Goal: Information Seeking & Learning: Learn about a topic

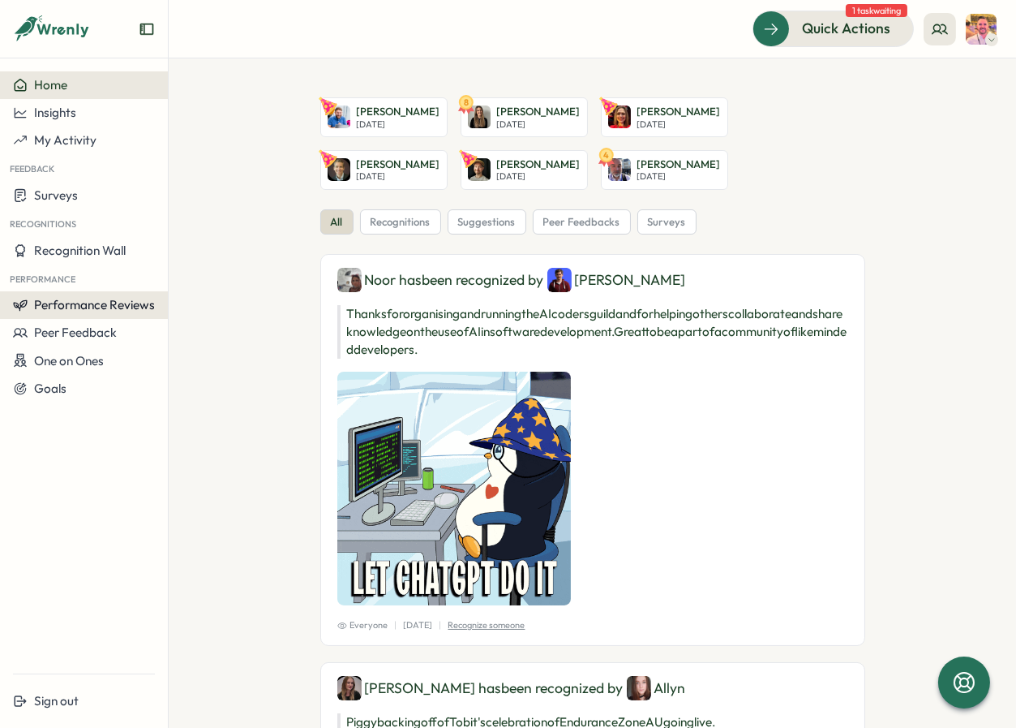
click at [99, 297] on span "Performance Reviews" at bounding box center [94, 304] width 121 height 15
click at [172, 294] on div "Reviews" at bounding box center [194, 290] width 45 height 18
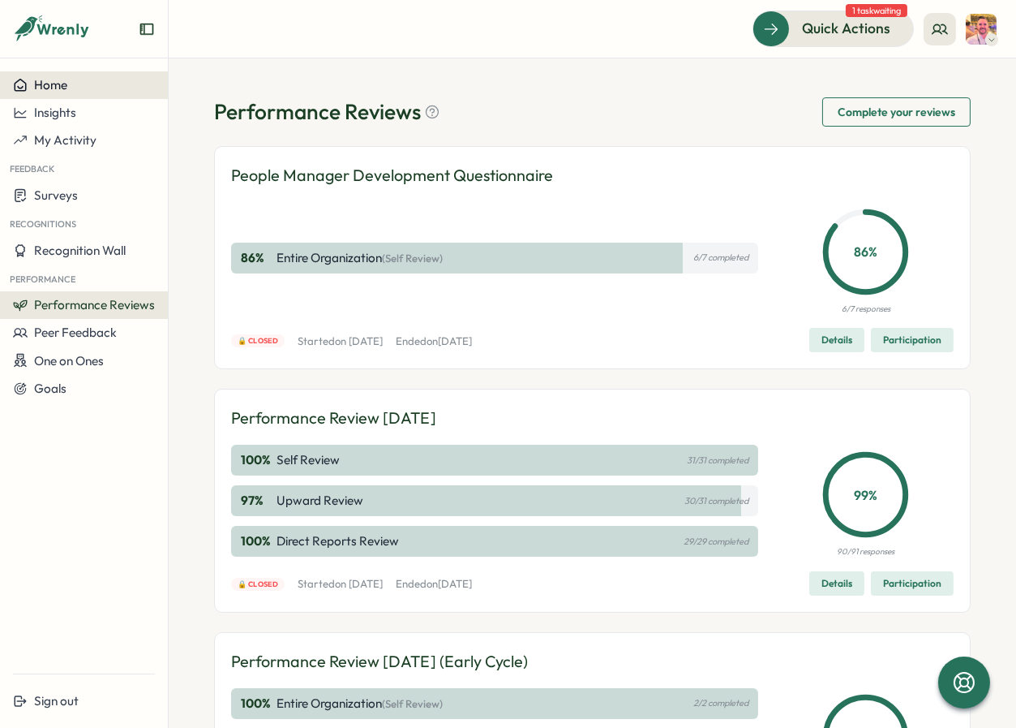
click at [98, 93] on button "Home" at bounding box center [84, 85] width 168 height 28
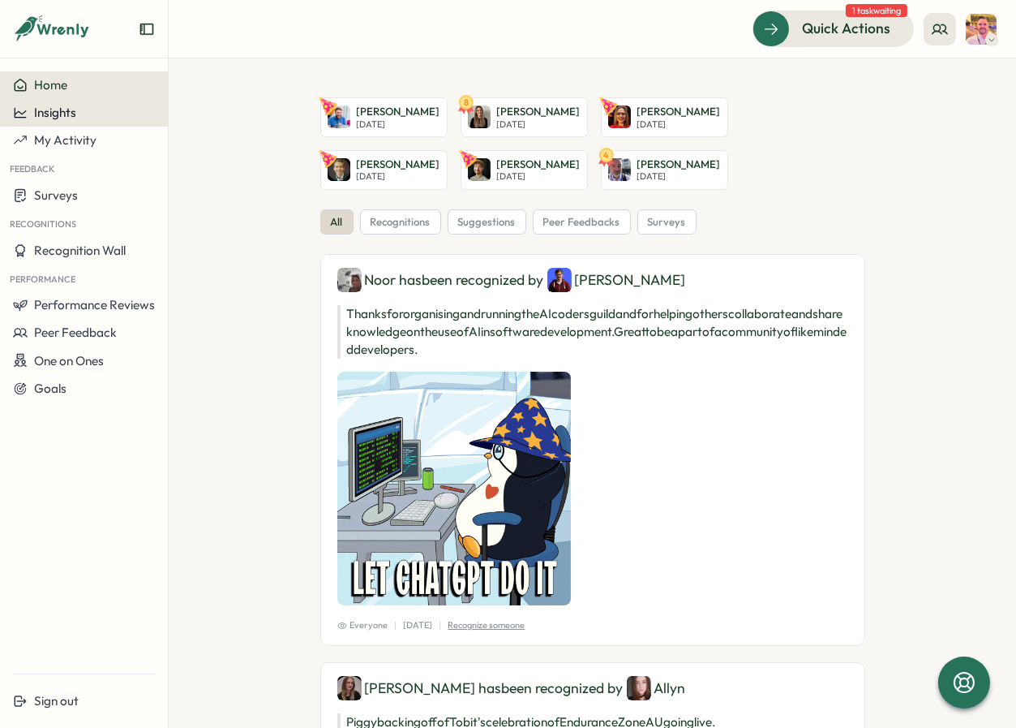
click at [110, 116] on div "Insights" at bounding box center [84, 112] width 142 height 15
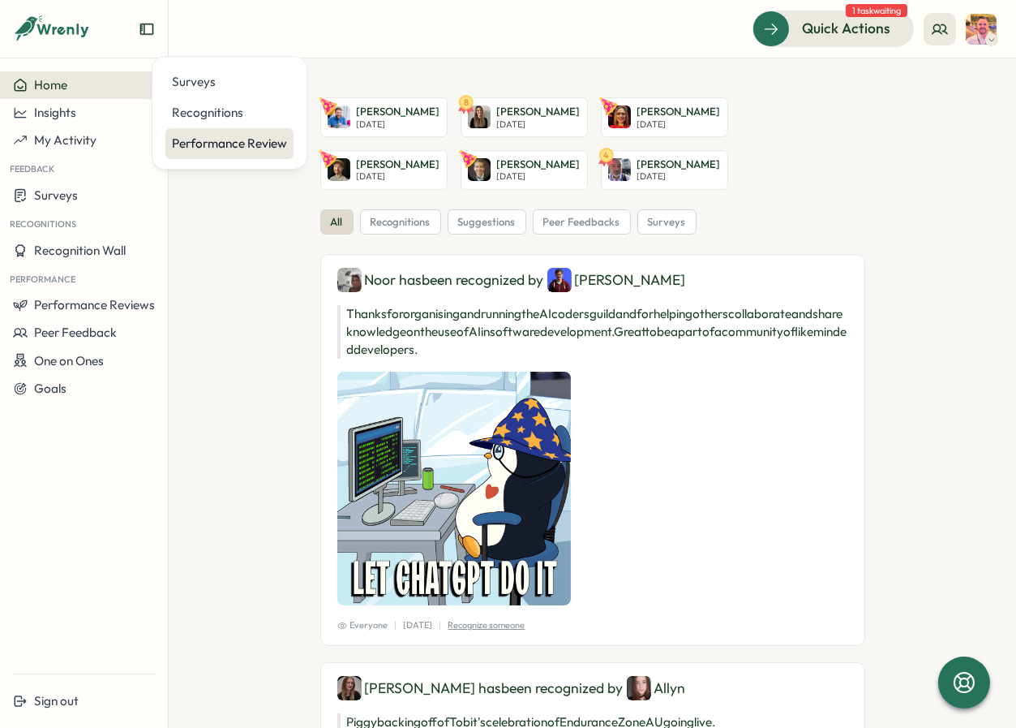
click at [249, 146] on div "Performance Review" at bounding box center [229, 144] width 115 height 18
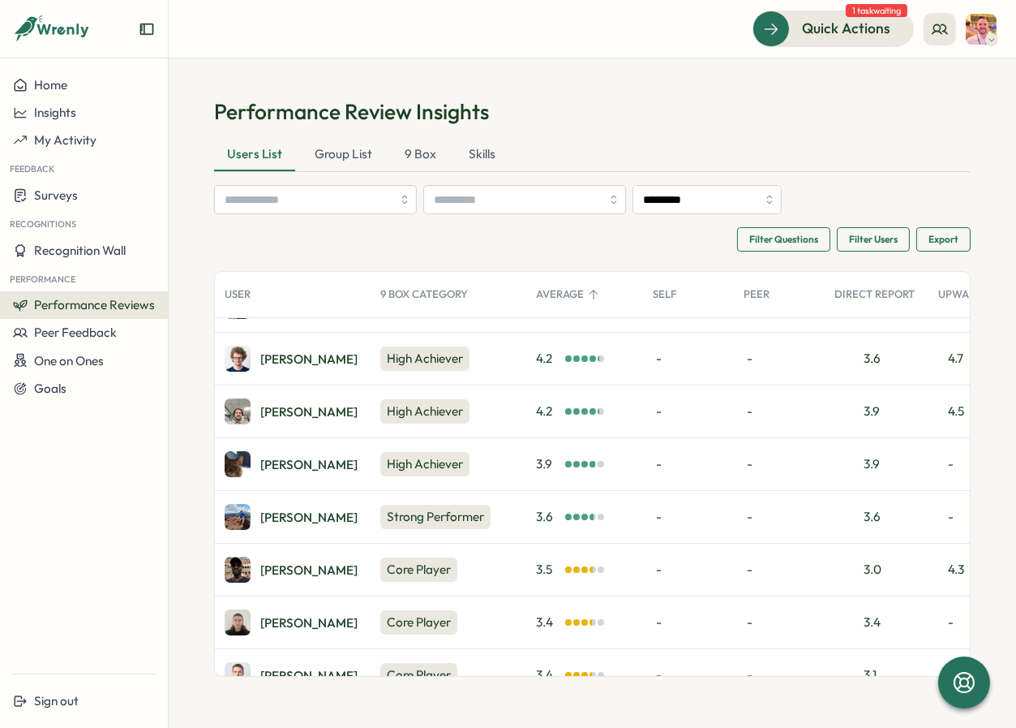
scroll to position [221, 0]
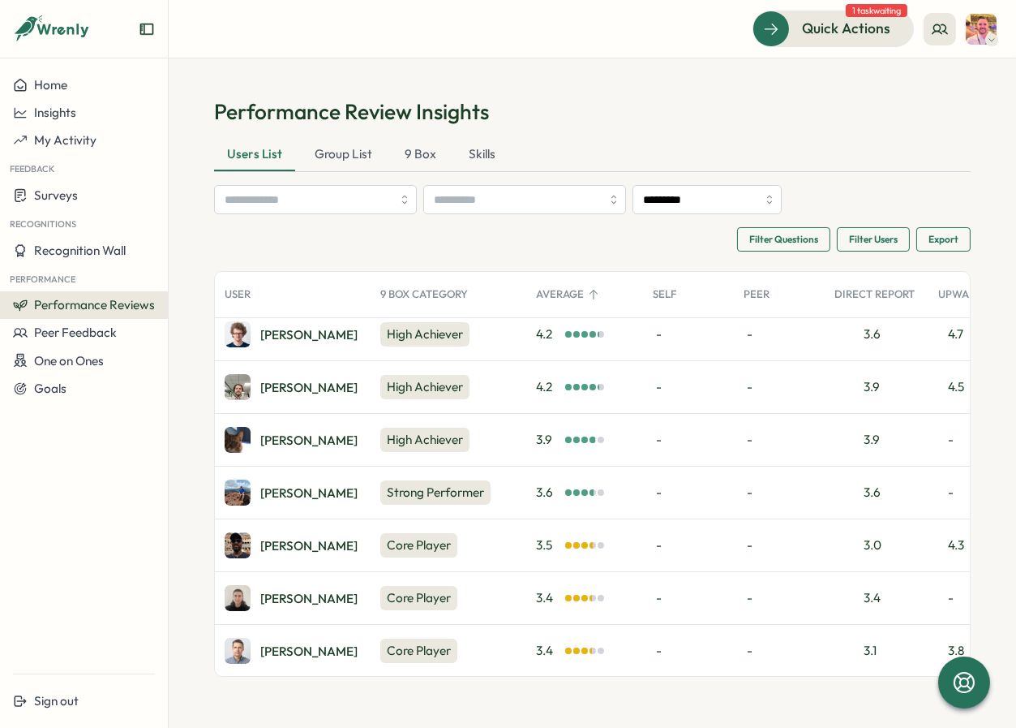
click at [584, 544] on div at bounding box center [585, 545] width 6 height 6
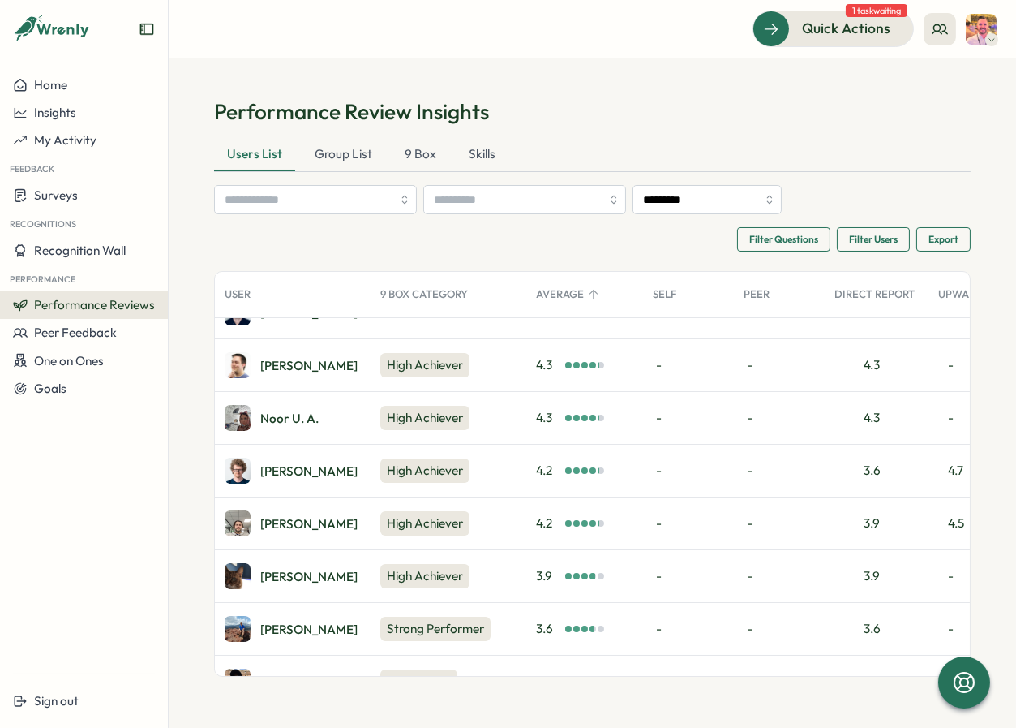
scroll to position [147, 0]
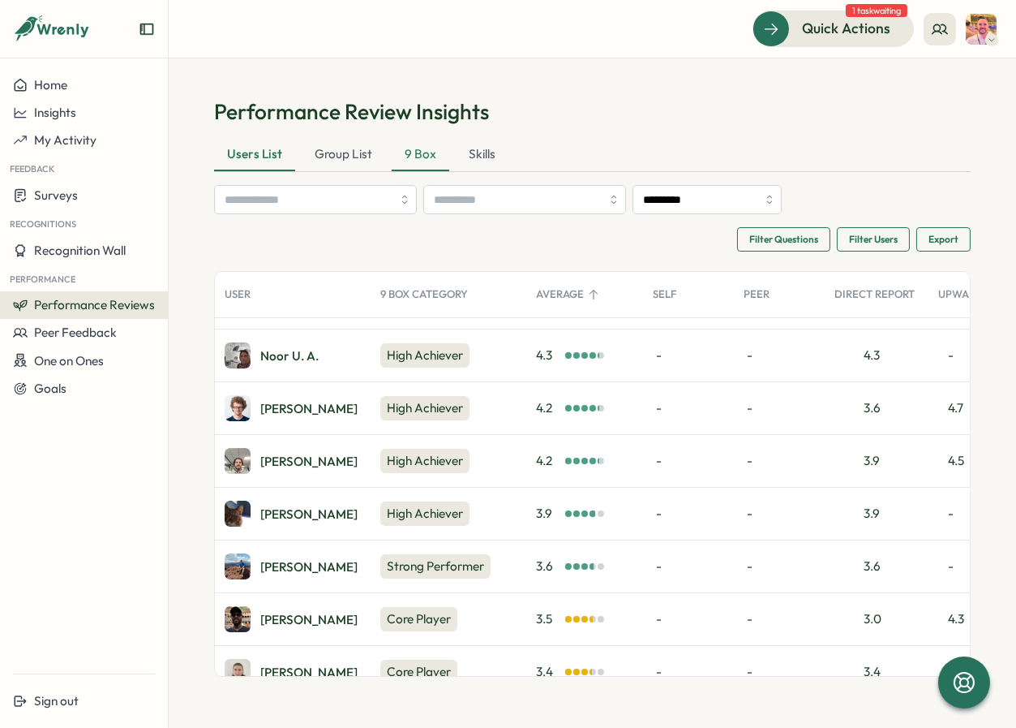
click at [419, 148] on div "9 Box" at bounding box center [421, 155] width 58 height 32
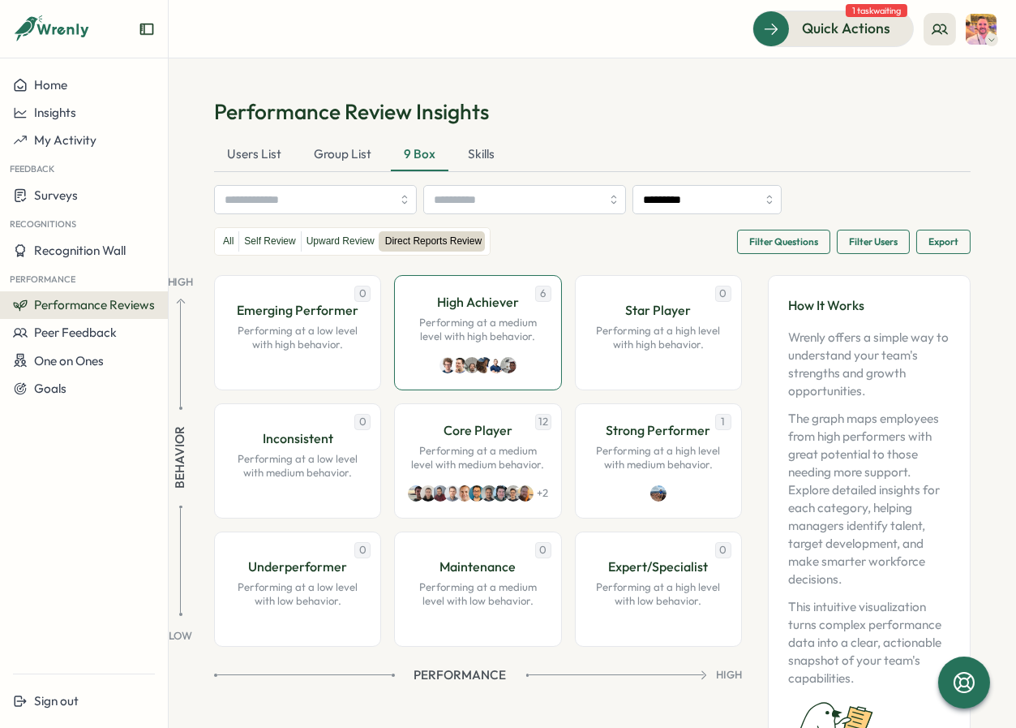
click at [509, 372] on img at bounding box center [509, 365] width 16 height 16
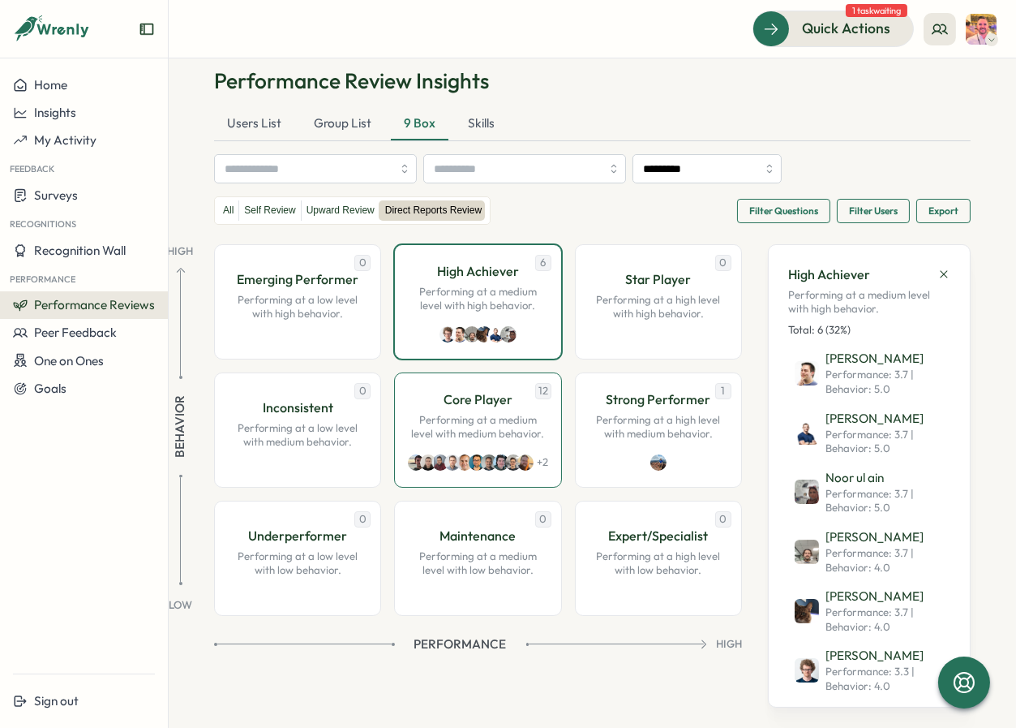
scroll to position [47, 0]
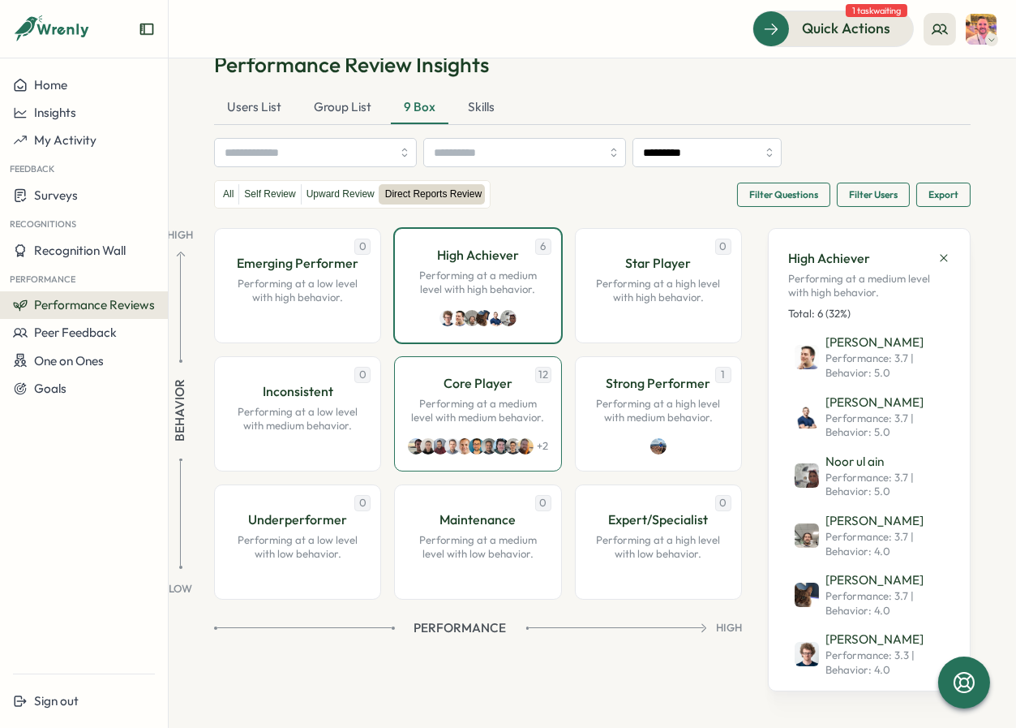
click at [458, 425] on p "Performing at a medium level with medium behavior." at bounding box center [477, 411] width 133 height 28
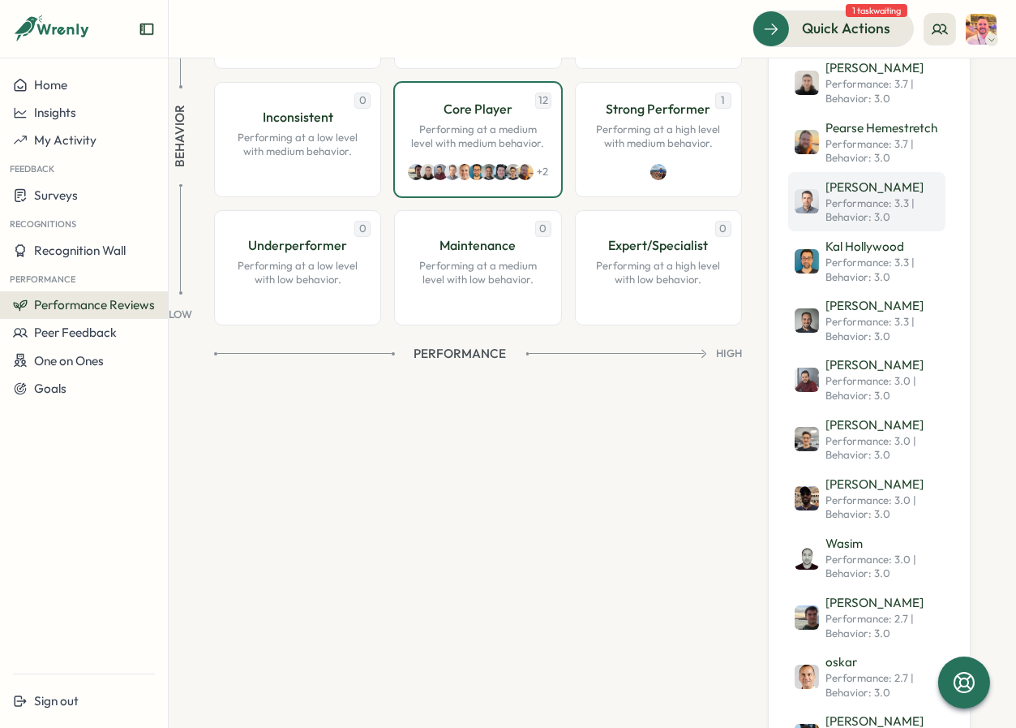
scroll to position [342, 0]
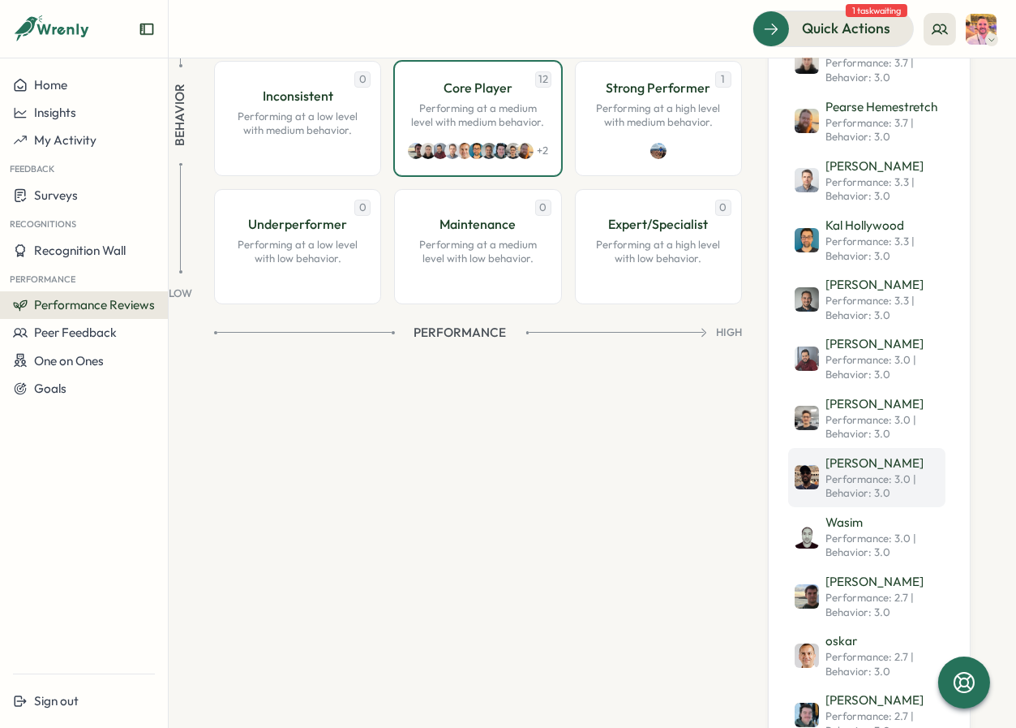
click at [865, 477] on span "Performance: 3.0 | Behavior : 3.0" at bounding box center [883, 486] width 114 height 28
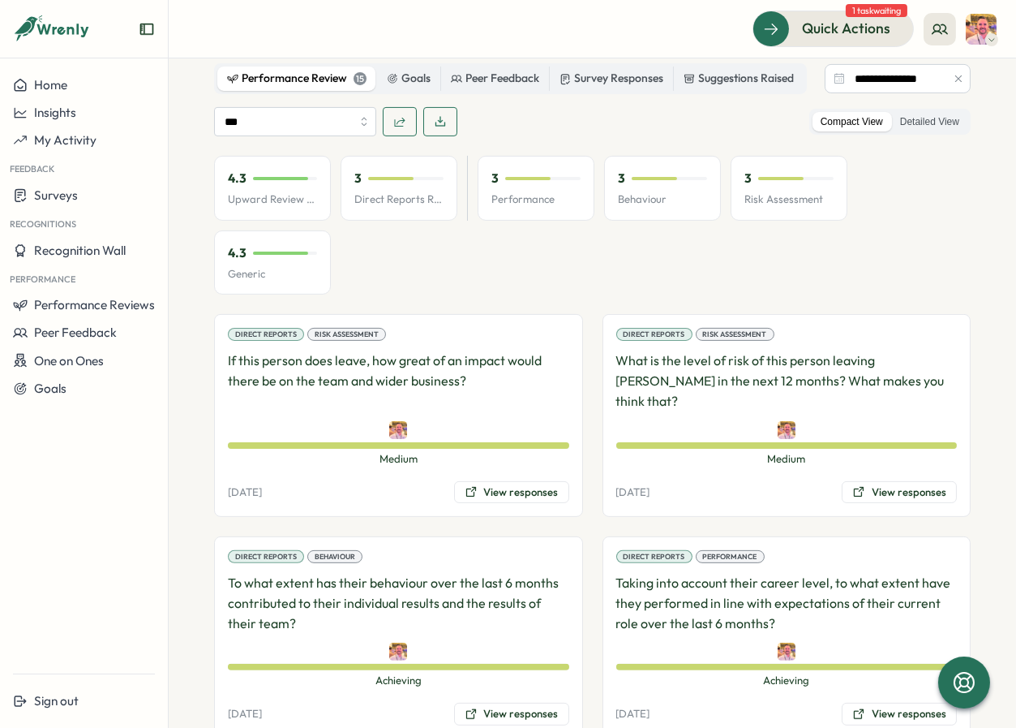
scroll to position [590, 0]
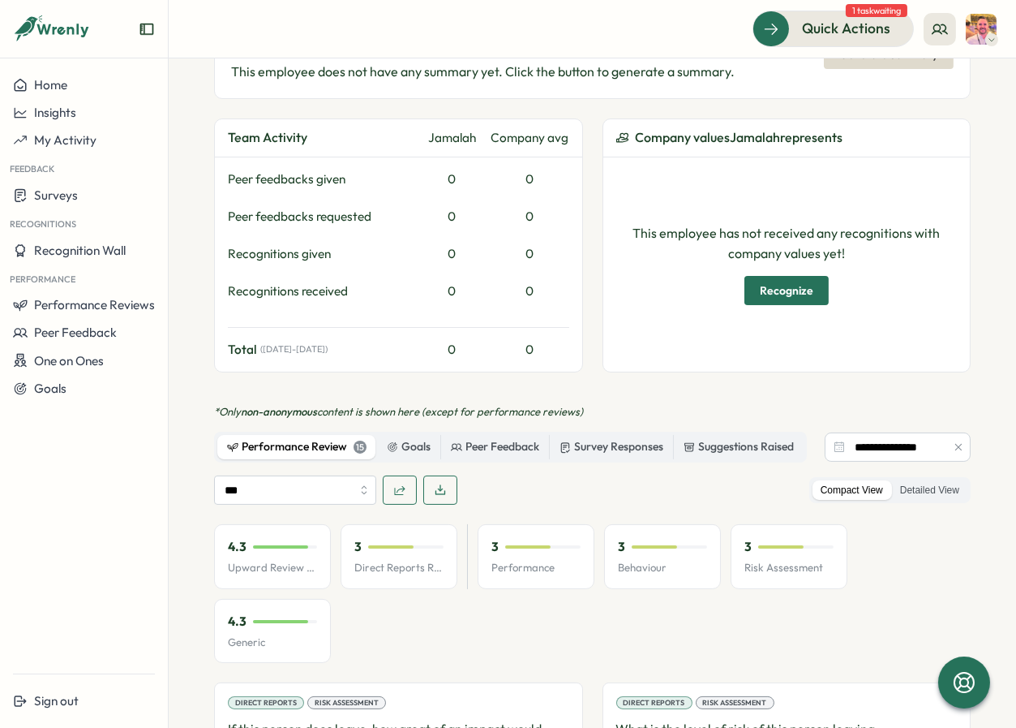
click at [434, 483] on icon "button" at bounding box center [440, 489] width 13 height 13
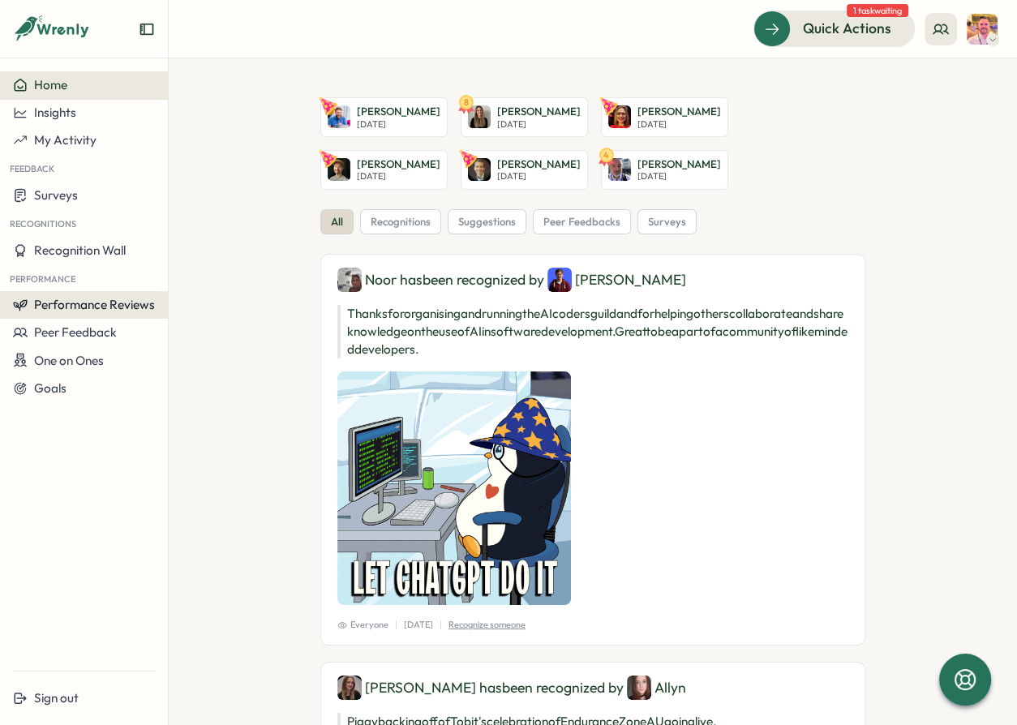
click at [90, 313] on button "Performance Reviews" at bounding box center [84, 305] width 168 height 28
click at [188, 290] on div "Reviews" at bounding box center [194, 290] width 45 height 18
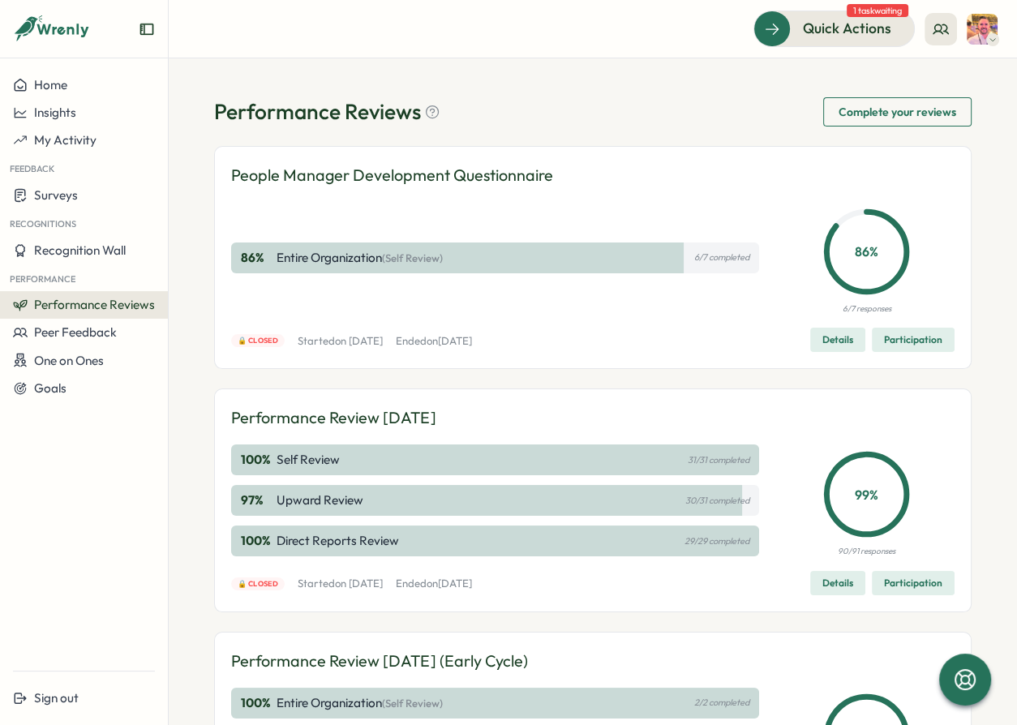
click at [139, 308] on span "Performance Reviews" at bounding box center [94, 304] width 121 height 15
click at [199, 293] on div "Reviews" at bounding box center [194, 290] width 45 height 18
click at [51, 121] on button "Insights" at bounding box center [84, 113] width 168 height 28
click at [208, 90] on div "Surveys" at bounding box center [229, 82] width 115 height 18
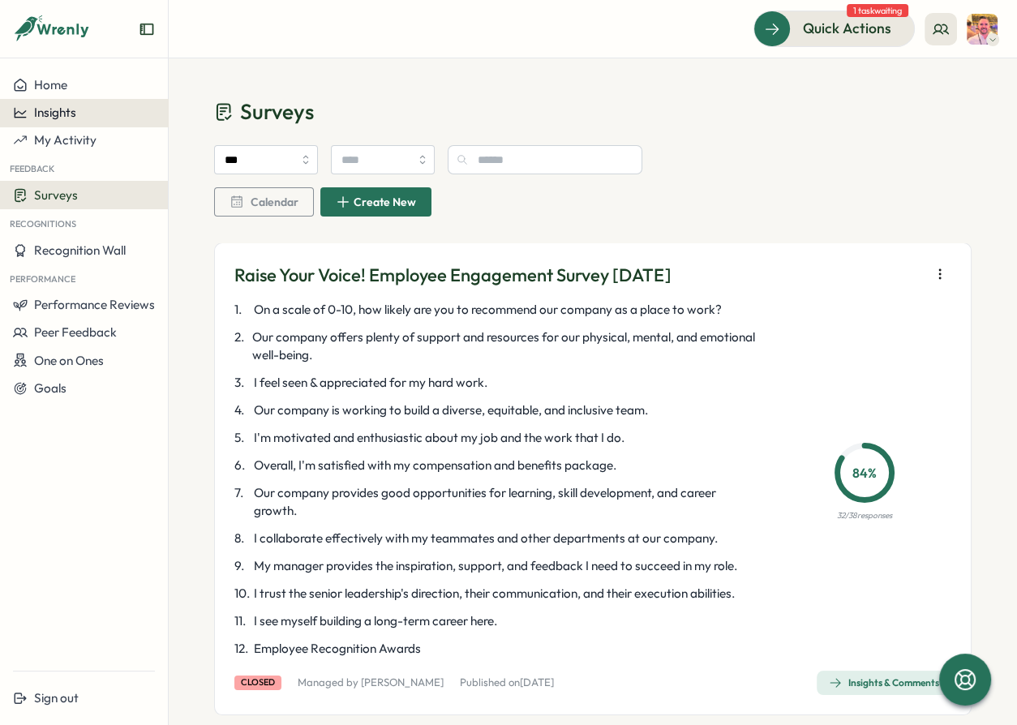
click at [96, 110] on div "Insights" at bounding box center [84, 112] width 142 height 15
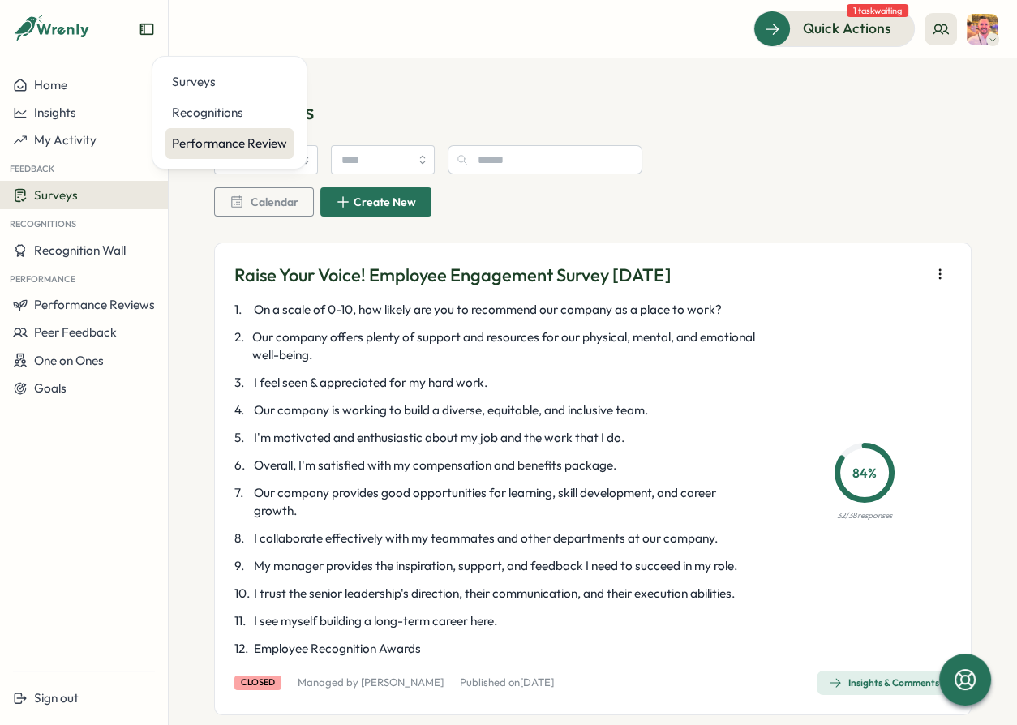
click at [204, 135] on div "Performance Review" at bounding box center [229, 144] width 115 height 18
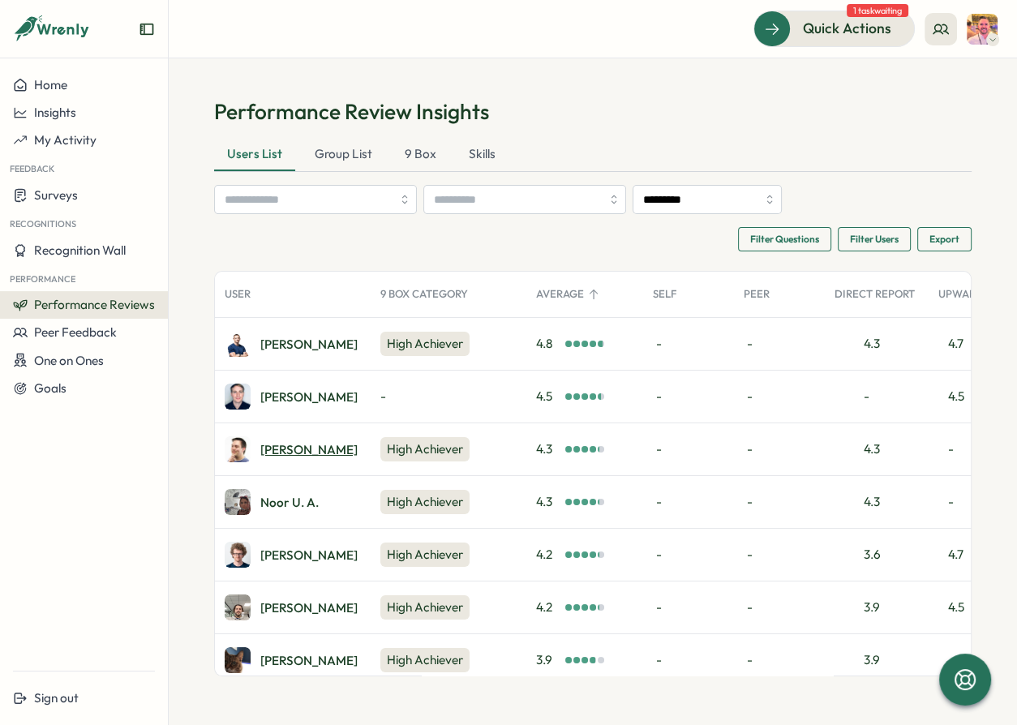
click at [294, 448] on div "Chris H." at bounding box center [308, 450] width 97 height 12
click at [285, 338] on div "James N." at bounding box center [308, 344] width 97 height 12
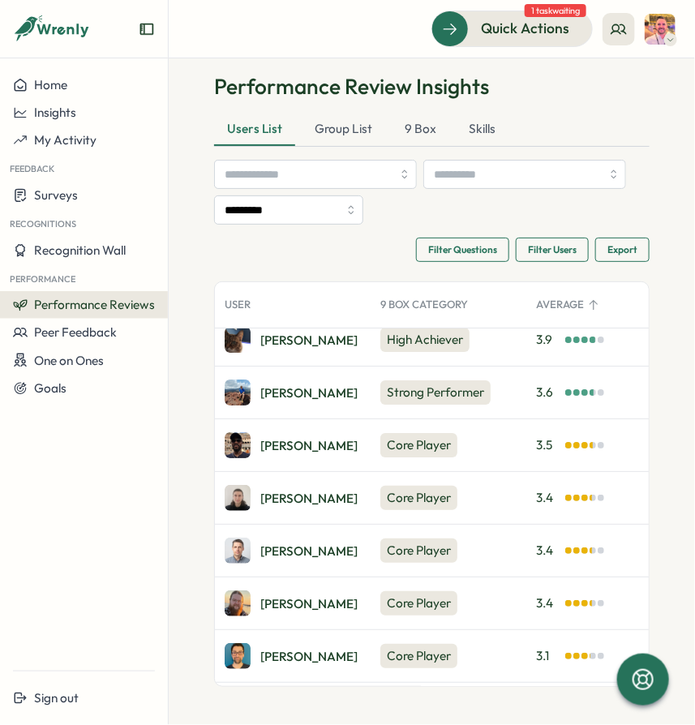
scroll to position [331, 0]
click at [303, 440] on div "Jamalah B." at bounding box center [308, 446] width 97 height 12
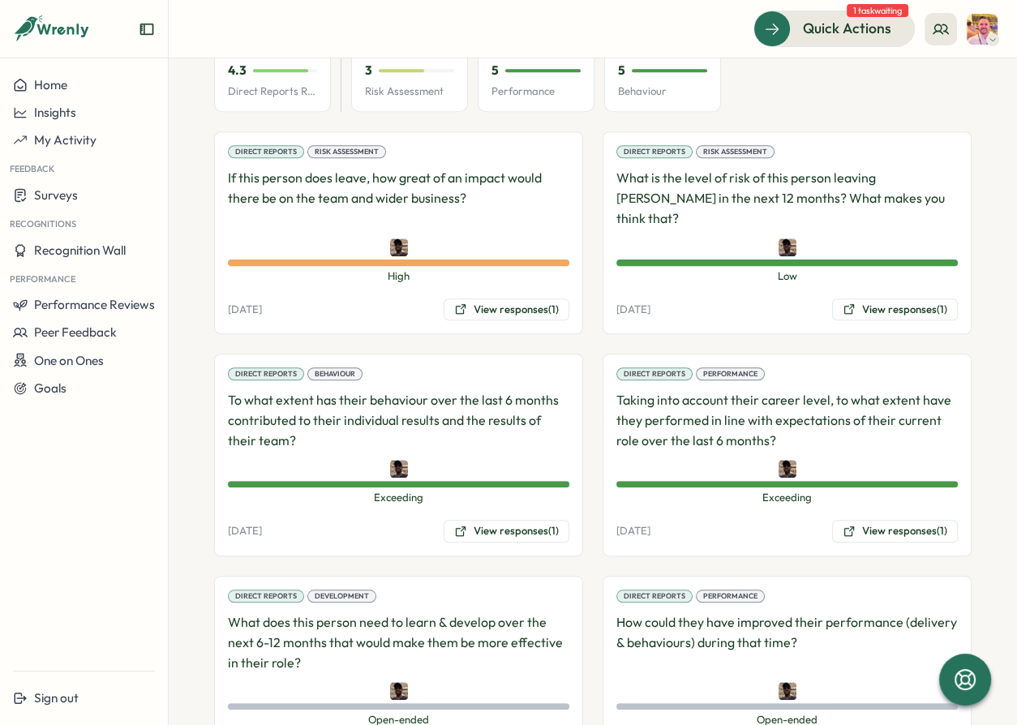
scroll to position [1253, 0]
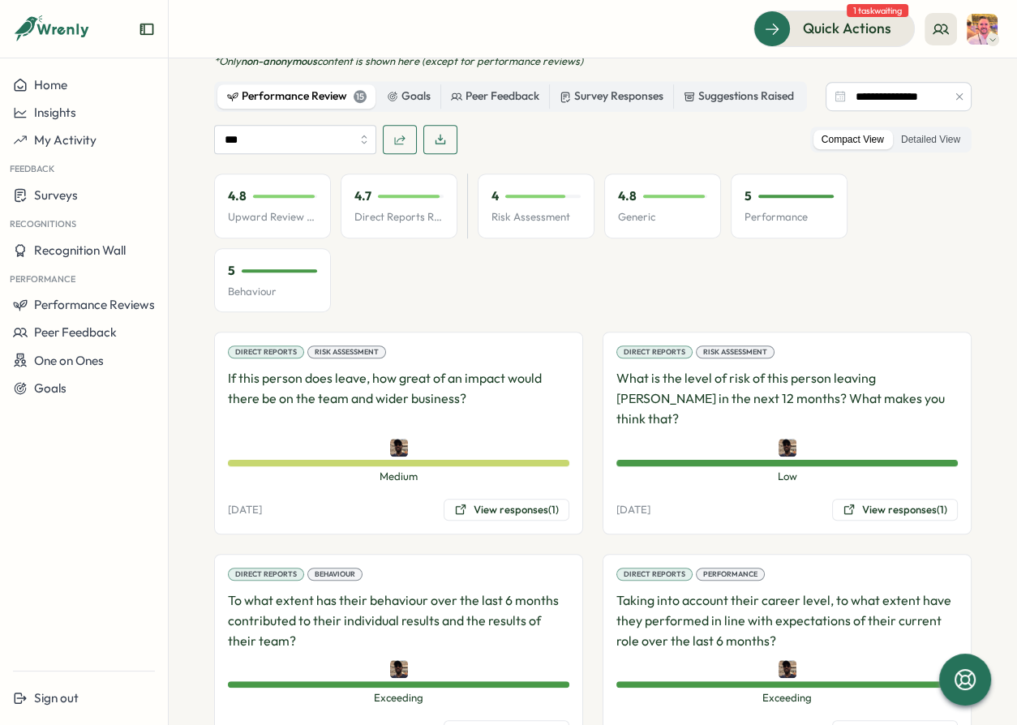
scroll to position [1401, 0]
